Goal: Task Accomplishment & Management: Use online tool/utility

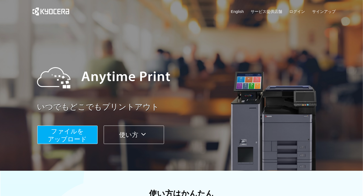
click at [87, 130] on button "ファイルを ​​アップロード" at bounding box center [67, 134] width 60 height 18
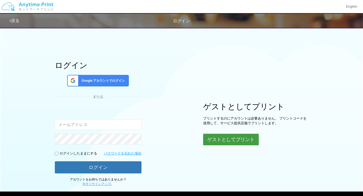
click at [241, 137] on button "ゲストとしてプリント" at bounding box center [231, 140] width 56 height 12
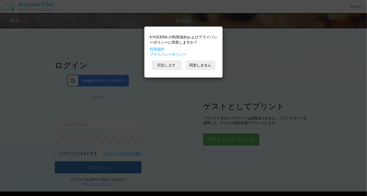
click at [171, 66] on button "同意します" at bounding box center [166, 65] width 29 height 9
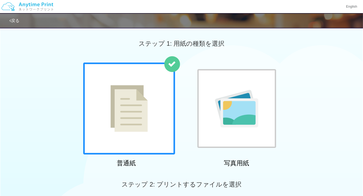
click at [127, 116] on img at bounding box center [128, 108] width 37 height 47
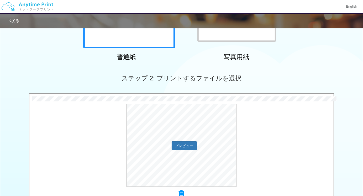
scroll to position [175, 0]
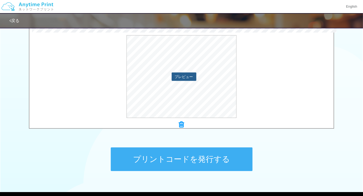
click at [187, 79] on button "プレビュー" at bounding box center [184, 76] width 25 height 8
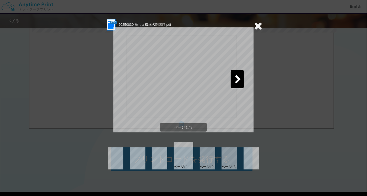
click at [259, 27] on icon at bounding box center [258, 25] width 8 height 10
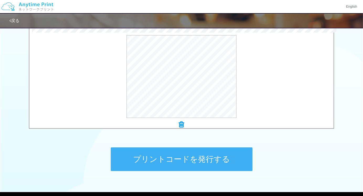
click at [163, 159] on button "プリントコードを発行する" at bounding box center [182, 159] width 142 height 24
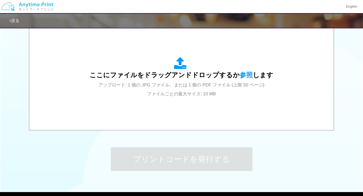
scroll to position [0, 0]
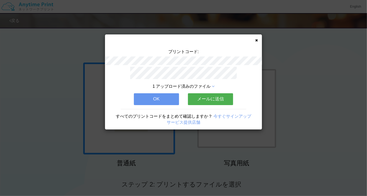
click at [212, 100] on button "メールに送信" at bounding box center [210, 99] width 45 height 12
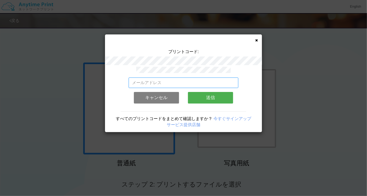
click at [187, 77] on input "email" at bounding box center [184, 82] width 110 height 10
type input "[PERSON_NAME][EMAIL_ADDRESS][DOMAIN_NAME]"
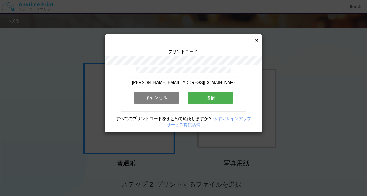
click at [211, 100] on button "送信" at bounding box center [210, 98] width 45 height 12
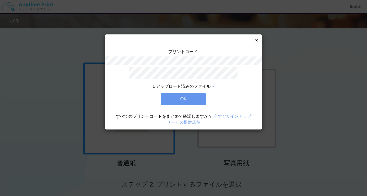
click at [195, 100] on button "OK" at bounding box center [183, 99] width 45 height 12
